Goal: Task Accomplishment & Management: Complete application form

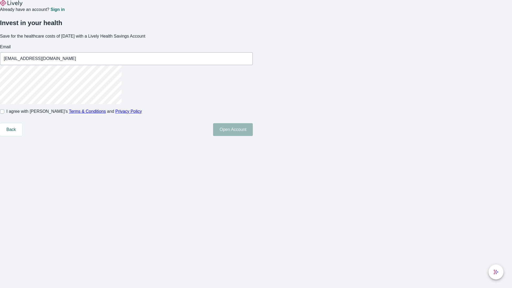
click at [4, 114] on input "I agree with Lively’s Terms & Conditions and Privacy Policy" at bounding box center [2, 111] width 4 height 4
checkbox input "true"
click at [253, 136] on button "Open Account" at bounding box center [233, 129] width 40 height 13
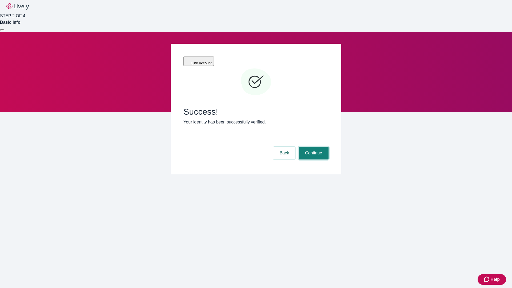
click at [313, 147] on button "Continue" at bounding box center [314, 153] width 30 height 13
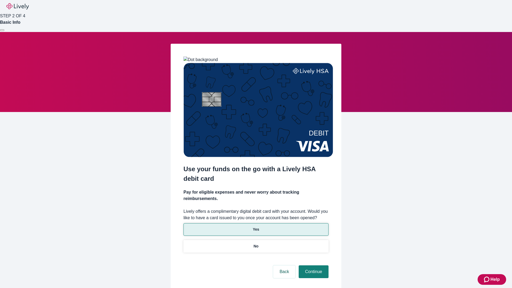
click at [256, 227] on p "Yes" at bounding box center [256, 230] width 6 height 6
click at [313, 265] on button "Continue" at bounding box center [314, 271] width 30 height 13
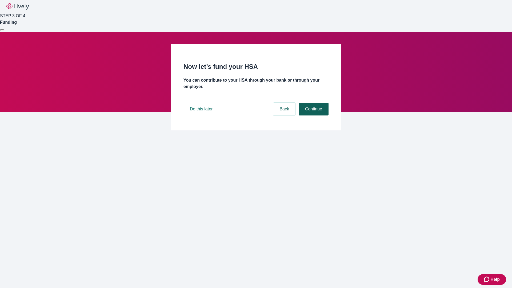
click at [313, 115] on button "Continue" at bounding box center [314, 109] width 30 height 13
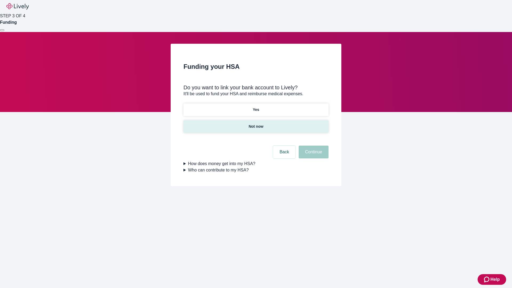
click at [256, 124] on p "Not now" at bounding box center [255, 127] width 15 height 6
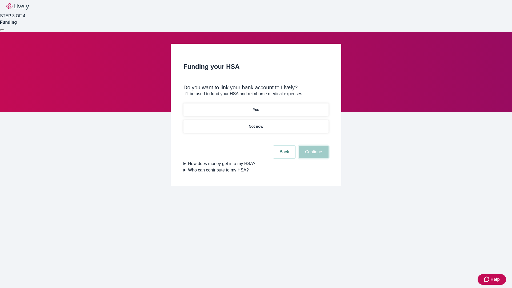
click at [313, 155] on button "Continue" at bounding box center [314, 152] width 30 height 13
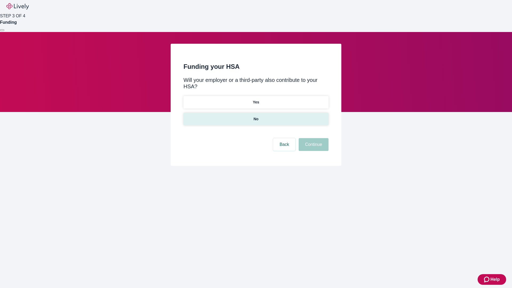
click at [256, 116] on p "No" at bounding box center [255, 119] width 5 height 6
click at [313, 138] on button "Continue" at bounding box center [314, 144] width 30 height 13
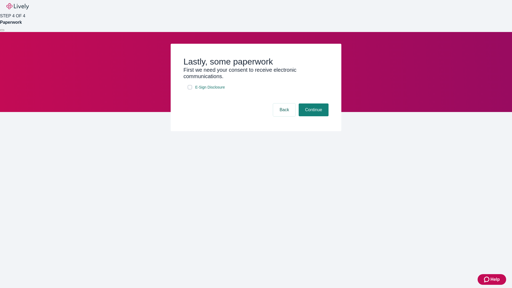
click at [190, 89] on input "E-Sign Disclosure" at bounding box center [190, 87] width 4 height 4
checkbox input "true"
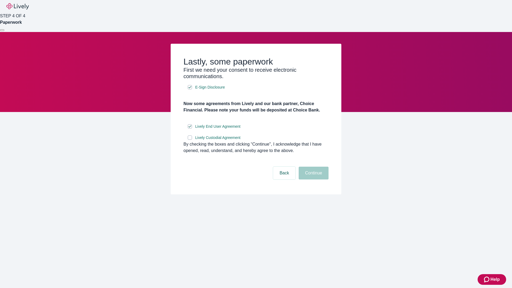
click at [190, 140] on input "Lively Custodial Agreement" at bounding box center [190, 137] width 4 height 4
checkbox input "true"
click at [313, 179] on button "Continue" at bounding box center [314, 173] width 30 height 13
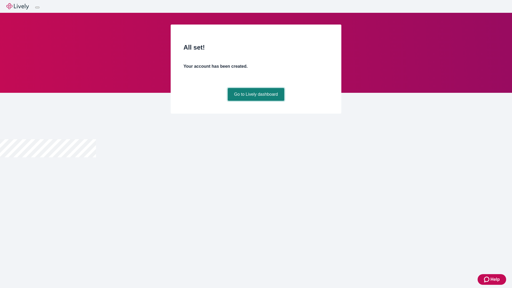
click at [256, 101] on link "Go to Lively dashboard" at bounding box center [256, 94] width 57 height 13
